Goal: Task Accomplishment & Management: Manage account settings

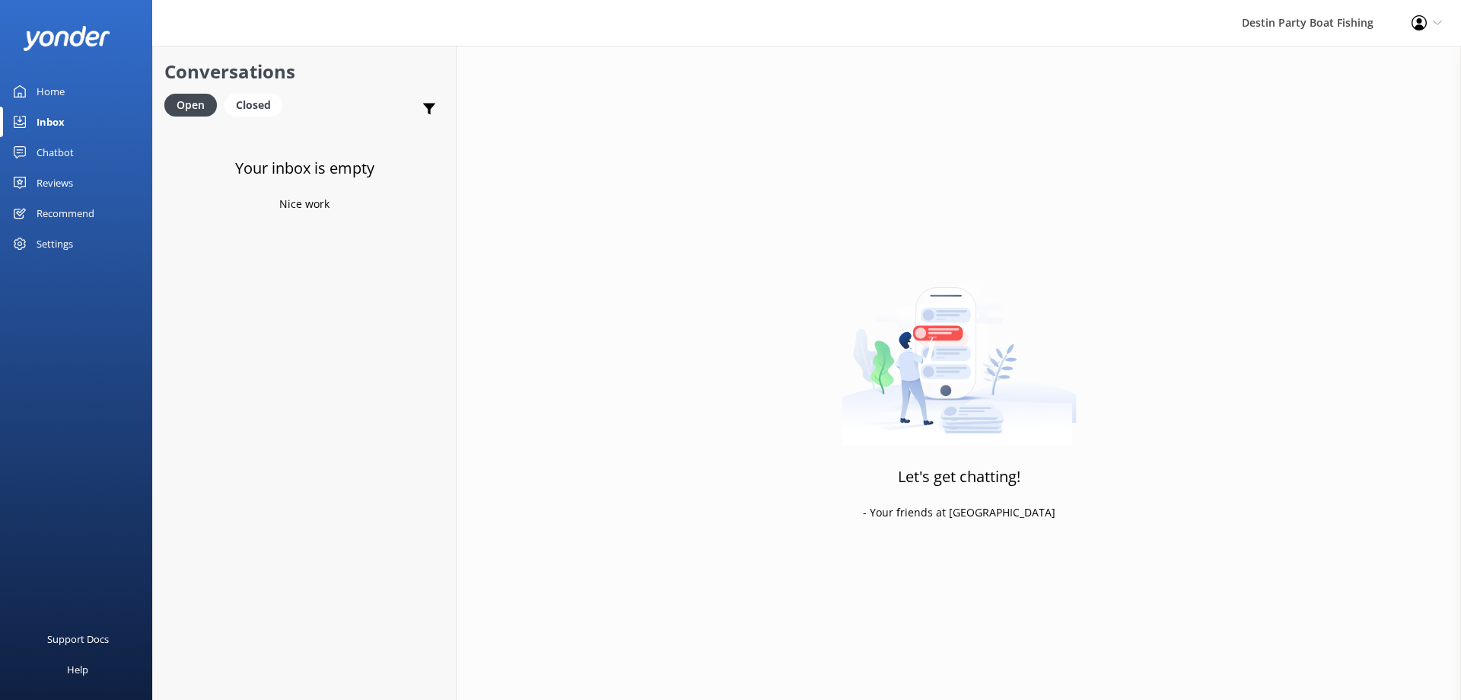
click at [65, 110] on link "Inbox" at bounding box center [76, 122] width 152 height 30
click at [43, 131] on div "Inbox" at bounding box center [51, 122] width 28 height 30
click at [65, 180] on div "Reviews" at bounding box center [55, 182] width 37 height 30
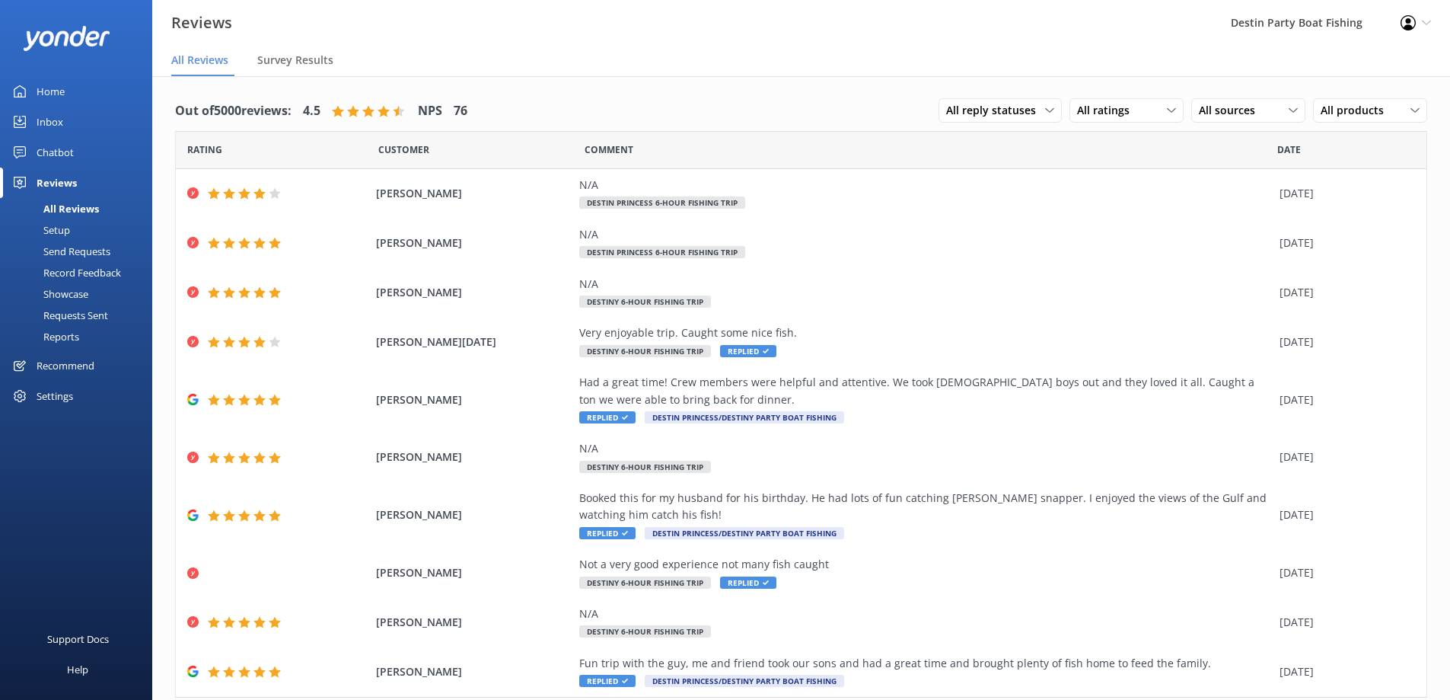
click at [52, 117] on div "Inbox" at bounding box center [50, 122] width 27 height 30
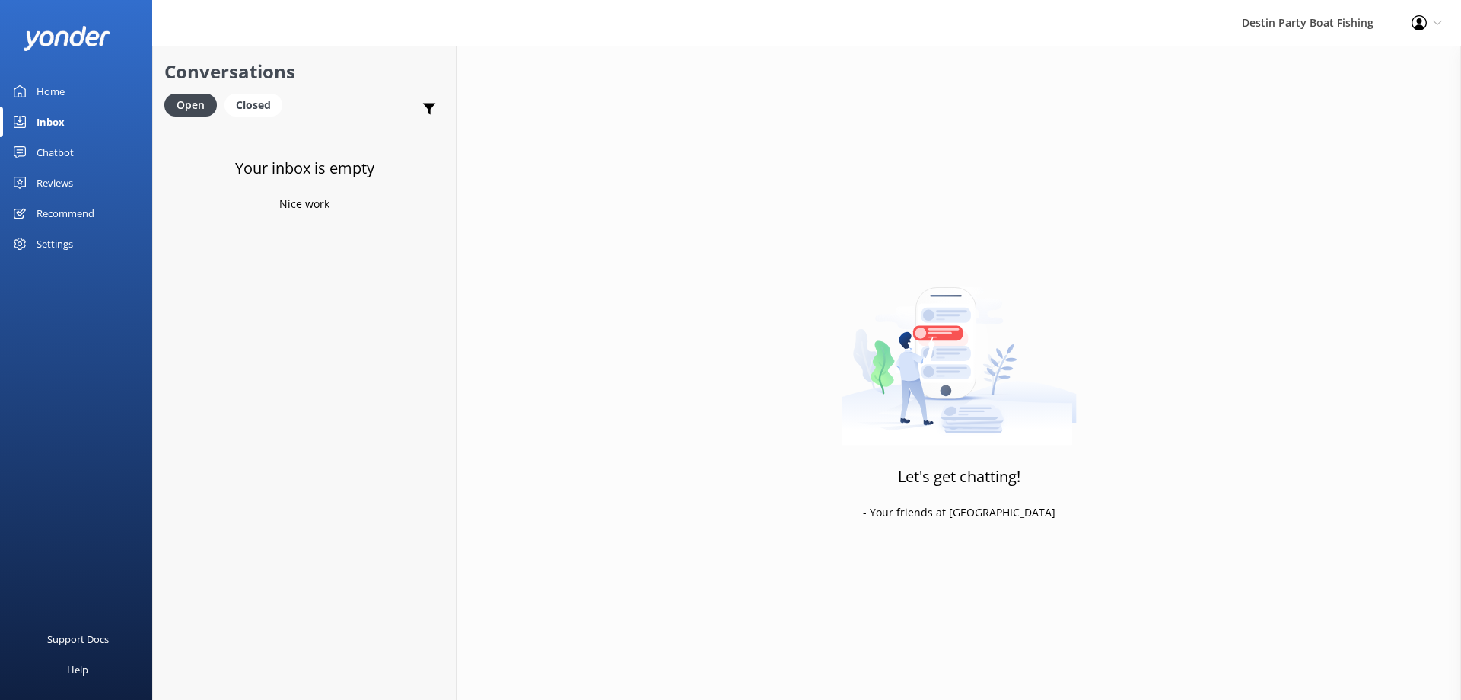
click at [50, 128] on div "Inbox" at bounding box center [51, 122] width 28 height 30
click at [54, 85] on div "Home" at bounding box center [51, 91] width 28 height 30
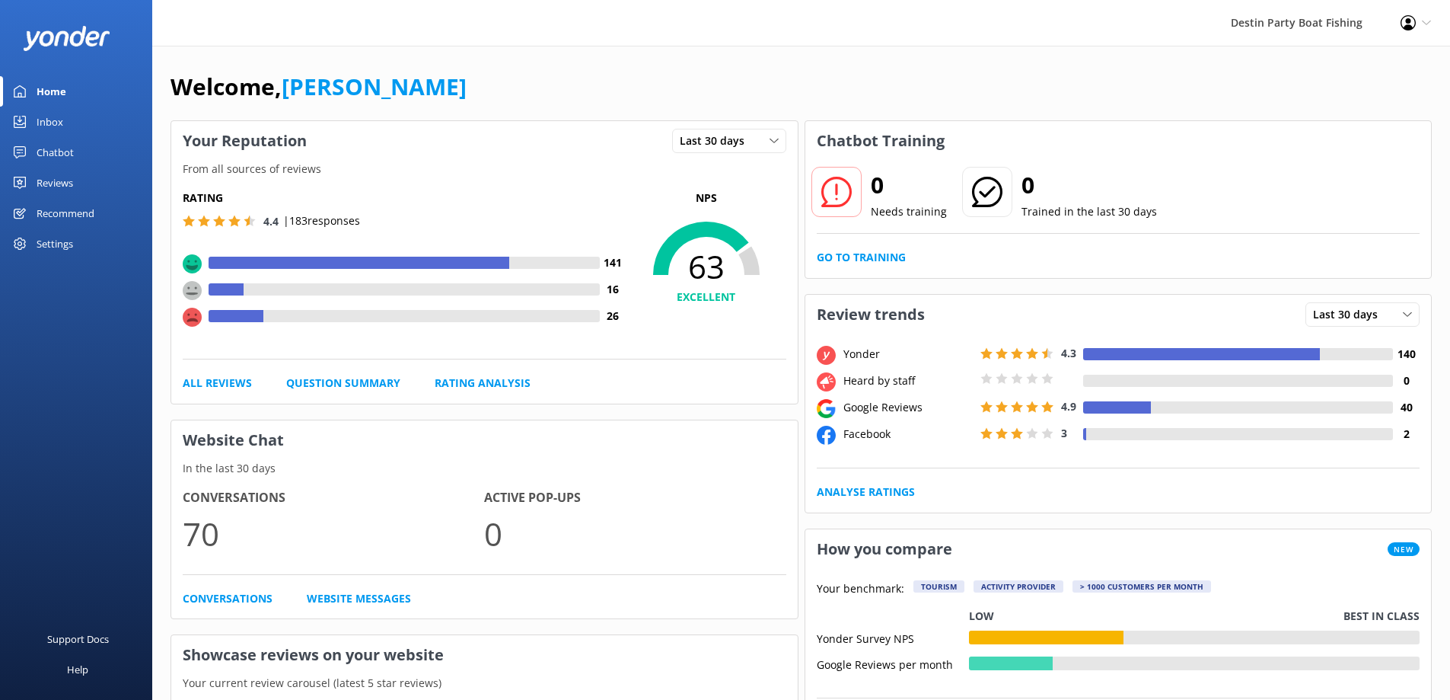
click at [53, 118] on div "Inbox" at bounding box center [50, 122] width 27 height 30
